Goal: Task Accomplishment & Management: Use online tool/utility

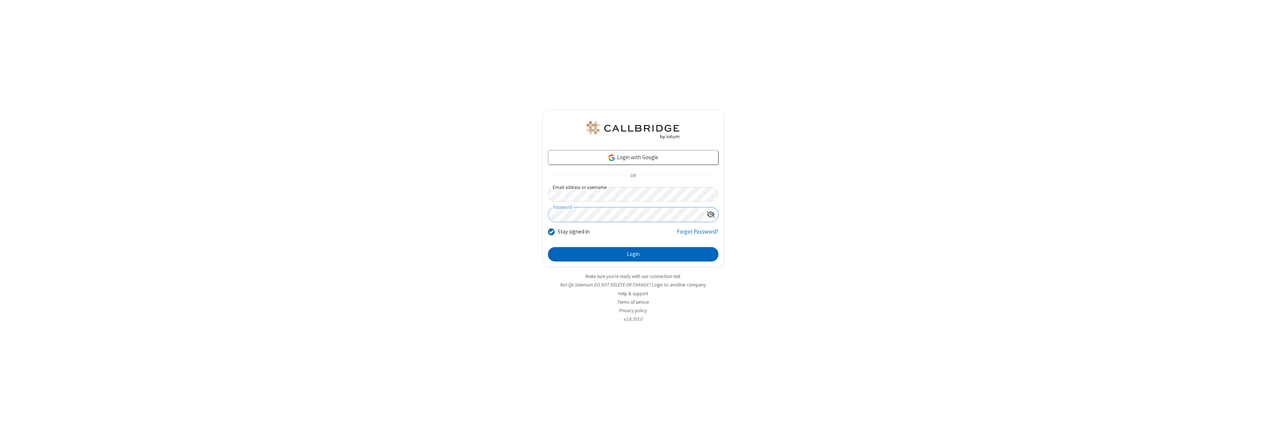
click at [633, 254] on button "Login" at bounding box center [633, 254] width 170 height 15
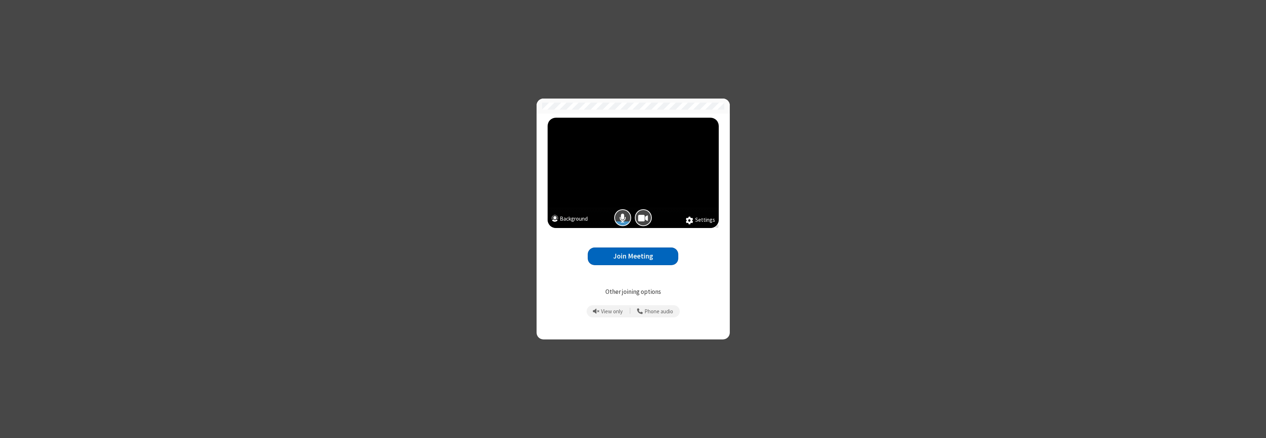
click at [633, 256] on button "Join Meeting" at bounding box center [633, 257] width 91 height 18
